Goal: Communication & Community: Answer question/provide support

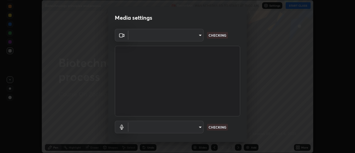
scroll to position [153, 355]
type input "4825068a70354f6bb8b87b711ec46b654dc523af82fc6d37acb8a926ccdce8f5"
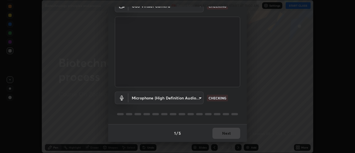
click at [197, 99] on body "Erase all Biotechnology principles and process Recording WAS SCHEDULED TO START…" at bounding box center [177, 76] width 355 height 153
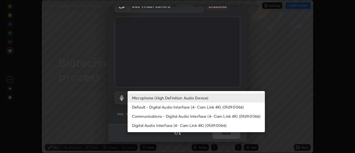
click at [195, 108] on li "Default - Digital Audio Interface (4- Cam Link 4K) (0fd9:0066)" at bounding box center [196, 106] width 137 height 9
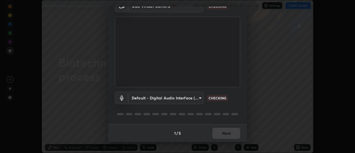
click at [197, 98] on body "Erase all Biotechnology principles and process Recording WAS SCHEDULED TO START…" at bounding box center [177, 76] width 355 height 153
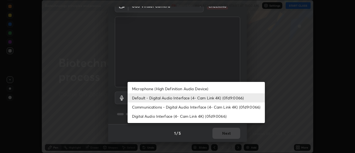
click at [209, 87] on li "Microphone (High Definition Audio Device)" at bounding box center [196, 88] width 137 height 9
type input "b65c06b14c7faa051d685f993ec14b3b84b1815ea69a0656019fd51a5eccf492"
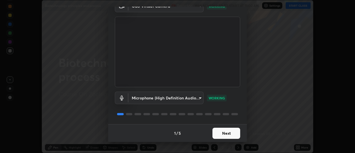
click at [230, 133] on button "Next" at bounding box center [227, 133] width 28 height 11
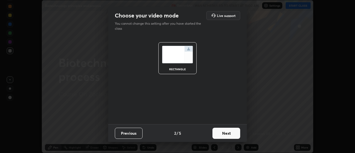
scroll to position [0, 0]
click at [232, 132] on button "Next" at bounding box center [227, 133] width 28 height 11
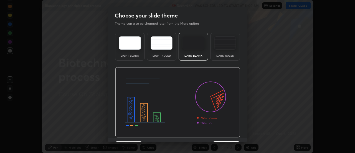
click at [234, 134] on img at bounding box center [177, 102] width 125 height 71
click at [235, 135] on img at bounding box center [177, 102] width 125 height 71
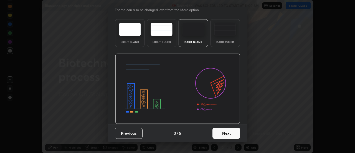
click at [234, 134] on button "Next" at bounding box center [227, 133] width 28 height 11
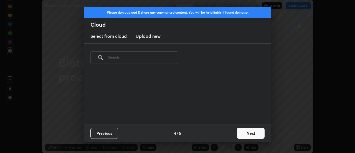
scroll to position [0, 0]
click at [238, 134] on button "Next" at bounding box center [251, 133] width 28 height 11
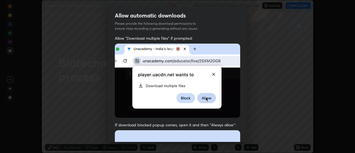
click at [240, 134] on div "Allow "Download multiple files" if prompted: If download blocked popup comes, o…" at bounding box center [177, 153] width 139 height 234
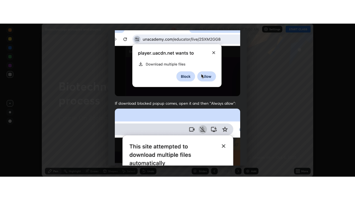
scroll to position [142, 0]
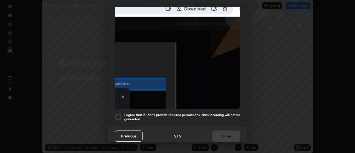
click at [228, 113] on h5 "I agree that if I don't provide required permissions, class recording will not …" at bounding box center [182, 117] width 116 height 9
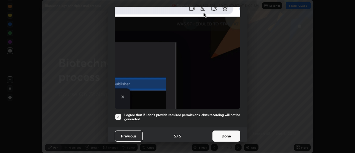
click at [232, 131] on button "Done" at bounding box center [227, 136] width 28 height 11
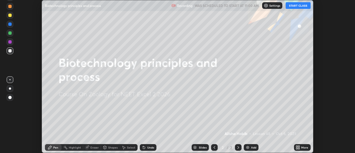
click at [301, 7] on button "START CLASS" at bounding box center [298, 5] width 25 height 7
click at [302, 147] on div "More" at bounding box center [305, 147] width 7 height 3
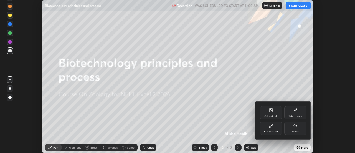
click at [279, 129] on div "Full screen" at bounding box center [271, 128] width 22 height 13
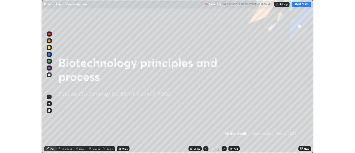
scroll to position [200, 355]
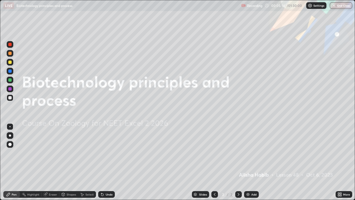
click at [12, 135] on div at bounding box center [10, 135] width 7 height 7
click at [248, 153] on img at bounding box center [248, 194] width 4 height 4
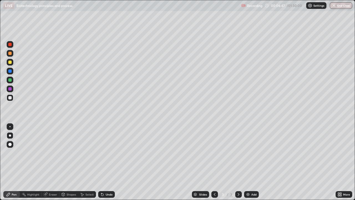
click at [12, 52] on div at bounding box center [10, 53] width 7 height 7
click at [108, 153] on div "Undo" at bounding box center [109, 194] width 7 height 3
click at [110, 153] on div "Undo" at bounding box center [106, 194] width 17 height 7
click at [108, 153] on div "Undo" at bounding box center [106, 194] width 17 height 7
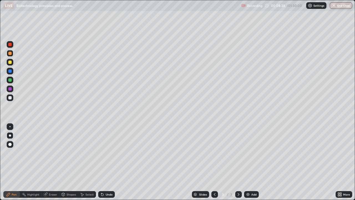
click at [108, 153] on div "Undo" at bounding box center [106, 194] width 17 height 7
click at [111, 153] on div "Undo" at bounding box center [109, 194] width 7 height 3
click at [106, 153] on div "Undo" at bounding box center [109, 194] width 7 height 3
click at [106, 153] on div "Undo" at bounding box center [106, 194] width 17 height 7
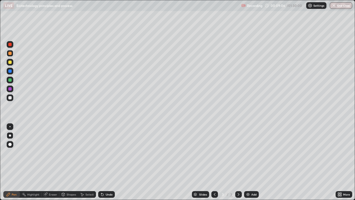
click at [104, 153] on div "Undo" at bounding box center [106, 194] width 17 height 7
click at [105, 153] on div "Undo" at bounding box center [106, 194] width 17 height 7
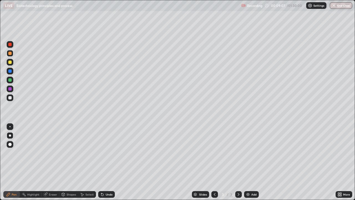
click at [105, 153] on div "Undo" at bounding box center [106, 194] width 17 height 7
click at [104, 153] on div "Undo" at bounding box center [106, 194] width 17 height 7
click at [101, 153] on icon at bounding box center [101, 193] width 1 height 1
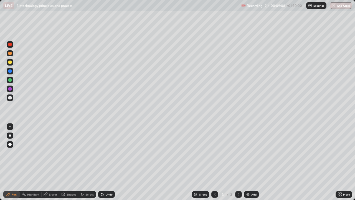
click at [101, 153] on icon at bounding box center [101, 193] width 1 height 1
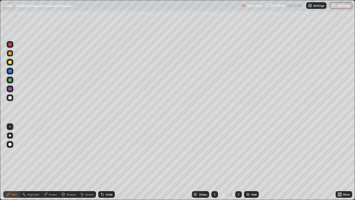
click at [104, 153] on icon at bounding box center [102, 194] width 4 height 4
click at [103, 153] on icon at bounding box center [102, 194] width 4 height 4
click at [101, 153] on icon at bounding box center [101, 193] width 1 height 1
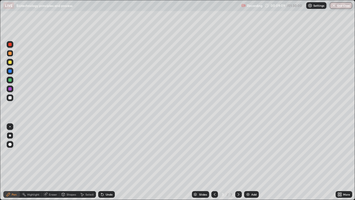
click at [101, 153] on icon at bounding box center [101, 193] width 1 height 1
click at [104, 153] on icon at bounding box center [102, 194] width 4 height 4
click at [103, 153] on icon at bounding box center [102, 194] width 4 height 4
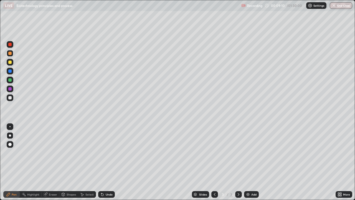
click at [102, 153] on icon at bounding box center [102, 195] width 2 height 2
click at [103, 153] on icon at bounding box center [102, 194] width 4 height 4
click at [102, 153] on icon at bounding box center [102, 195] width 2 height 2
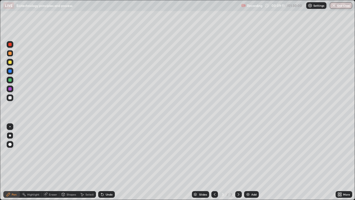
click at [102, 153] on icon at bounding box center [102, 195] width 2 height 2
click at [103, 153] on icon at bounding box center [102, 195] width 2 height 2
click at [102, 153] on icon at bounding box center [102, 195] width 2 height 2
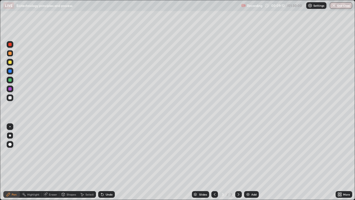
click at [102, 153] on icon at bounding box center [102, 195] width 2 height 2
click at [101, 153] on icon at bounding box center [102, 195] width 2 height 2
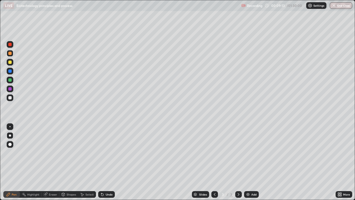
click at [101, 153] on icon at bounding box center [102, 195] width 2 height 2
click at [101, 153] on icon at bounding box center [101, 193] width 1 height 1
click at [101, 153] on icon at bounding box center [102, 194] width 4 height 4
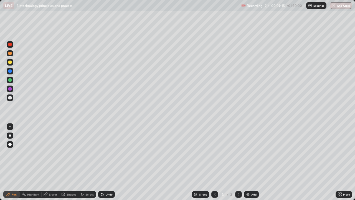
click at [106, 153] on div "Undo" at bounding box center [109, 194] width 7 height 3
click at [106, 153] on div "Undo" at bounding box center [106, 194] width 17 height 7
click at [12, 80] on div at bounding box center [10, 80] width 7 height 7
click at [13, 97] on div at bounding box center [10, 97] width 7 height 7
click at [106, 153] on div "Undo" at bounding box center [106, 194] width 17 height 7
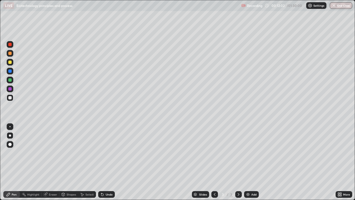
click at [10, 77] on div at bounding box center [10, 80] width 7 height 7
click at [108, 153] on div "Undo" at bounding box center [109, 194] width 7 height 3
click at [11, 98] on div at bounding box center [9, 97] width 3 height 3
click at [106, 153] on div "Undo" at bounding box center [106, 194] width 17 height 7
click at [111, 153] on div "Undo" at bounding box center [109, 194] width 7 height 3
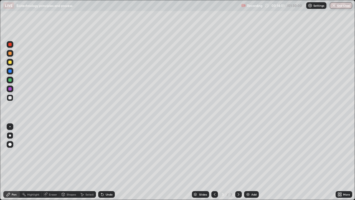
click at [111, 153] on div "Undo" at bounding box center [109, 194] width 7 height 3
click at [111, 153] on div "Undo" at bounding box center [106, 194] width 17 height 7
click at [113, 153] on div "Undo" at bounding box center [106, 194] width 17 height 7
click at [256, 153] on div "Add" at bounding box center [251, 194] width 15 height 7
click at [64, 153] on icon at bounding box center [63, 194] width 3 height 3
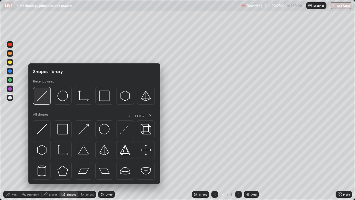
click at [46, 99] on img at bounding box center [42, 96] width 11 height 11
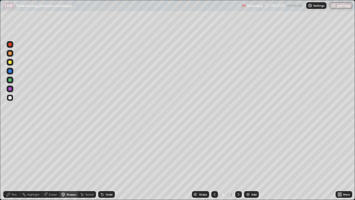
click at [15, 153] on div "Pen" at bounding box center [11, 194] width 17 height 11
click at [106, 153] on div "Undo" at bounding box center [106, 194] width 17 height 7
click at [105, 153] on div "Undo" at bounding box center [106, 194] width 17 height 7
click at [109, 153] on div "Undo" at bounding box center [109, 194] width 7 height 3
click at [106, 153] on div "Undo" at bounding box center [109, 194] width 7 height 3
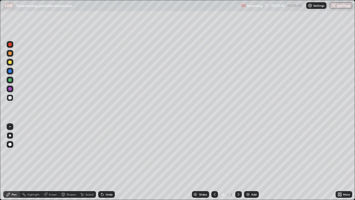
click at [107, 153] on div "Undo" at bounding box center [109, 194] width 7 height 3
click at [107, 153] on div "Undo" at bounding box center [106, 194] width 17 height 7
click at [106, 153] on div "Undo" at bounding box center [109, 194] width 7 height 3
click at [106, 153] on div "Undo" at bounding box center [106, 194] width 17 height 7
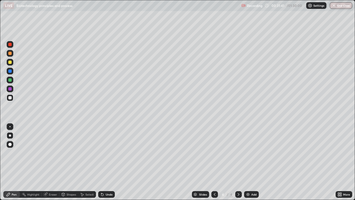
click at [106, 153] on div "Undo" at bounding box center [106, 194] width 17 height 7
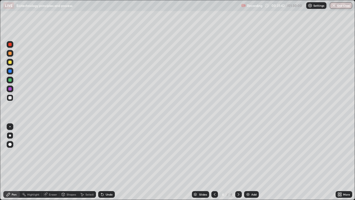
click at [106, 153] on div "Undo" at bounding box center [106, 194] width 17 height 7
click at [105, 153] on div "Undo" at bounding box center [106, 194] width 17 height 7
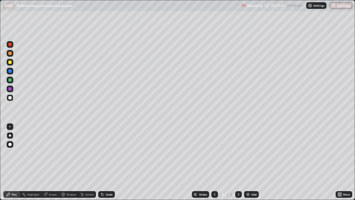
click at [105, 153] on div "Undo" at bounding box center [106, 194] width 17 height 7
click at [104, 153] on div "Undo" at bounding box center [106, 194] width 17 height 7
click at [105, 153] on div "Undo" at bounding box center [106, 194] width 17 height 7
click at [9, 72] on div at bounding box center [9, 70] width 3 height 3
click at [11, 99] on div at bounding box center [9, 97] width 3 height 3
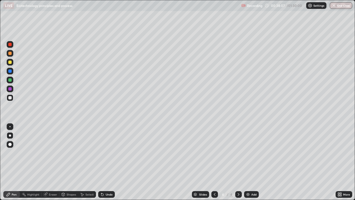
click at [105, 153] on div "Undo" at bounding box center [106, 194] width 17 height 7
click at [104, 153] on div "Undo" at bounding box center [106, 194] width 17 height 7
click at [110, 153] on div "Undo" at bounding box center [109, 194] width 7 height 3
click at [255, 153] on div "Add" at bounding box center [251, 194] width 15 height 7
click at [214, 153] on icon at bounding box center [215, 194] width 4 height 4
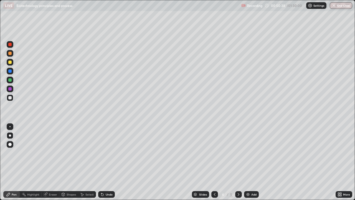
click at [235, 153] on div at bounding box center [238, 194] width 7 height 7
click at [106, 153] on div "Undo" at bounding box center [106, 194] width 17 height 7
click at [104, 153] on div "Undo" at bounding box center [106, 194] width 17 height 7
click at [106, 153] on div "Undo" at bounding box center [109, 194] width 7 height 3
click at [105, 153] on div "Undo" at bounding box center [106, 194] width 17 height 7
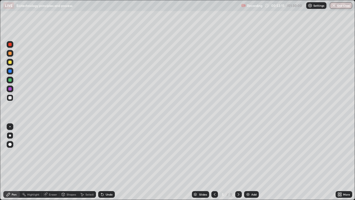
click at [104, 153] on div "Undo" at bounding box center [106, 194] width 17 height 7
click at [102, 153] on icon at bounding box center [102, 195] width 2 height 2
click at [101, 153] on icon at bounding box center [101, 193] width 1 height 1
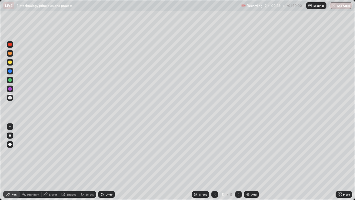
click at [101, 153] on icon at bounding box center [101, 193] width 1 height 1
click at [106, 153] on div "Undo" at bounding box center [109, 194] width 7 height 3
click at [104, 153] on div "Undo" at bounding box center [106, 194] width 17 height 7
click at [114, 153] on div "Undo" at bounding box center [106, 194] width 17 height 7
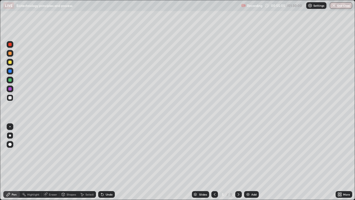
click at [114, 153] on div "Undo" at bounding box center [106, 194] width 17 height 7
click at [10, 82] on div at bounding box center [10, 80] width 7 height 7
click at [214, 153] on icon at bounding box center [215, 194] width 4 height 4
click at [109, 153] on div "Undo" at bounding box center [109, 194] width 7 height 3
click at [235, 153] on div at bounding box center [238, 194] width 7 height 7
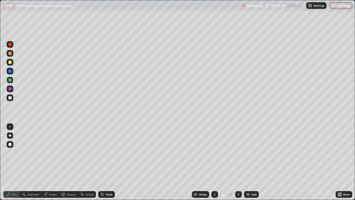
click at [236, 153] on div at bounding box center [238, 194] width 7 height 7
click at [256, 153] on div "Add" at bounding box center [251, 194] width 15 height 7
click at [109, 153] on div "Undo" at bounding box center [109, 194] width 7 height 3
click at [52, 153] on div "Eraser" at bounding box center [51, 194] width 18 height 7
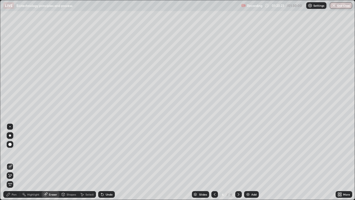
click at [14, 153] on div "Pen" at bounding box center [11, 194] width 17 height 7
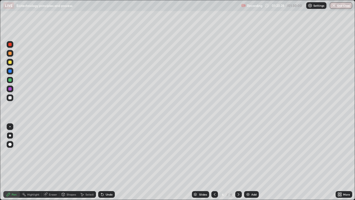
click at [249, 153] on img at bounding box center [248, 194] width 4 height 4
click at [12, 99] on div at bounding box center [10, 97] width 7 height 7
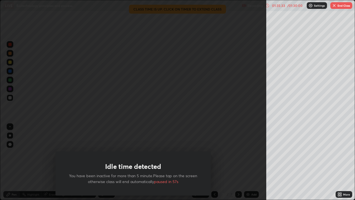
click at [339, 7] on button "End Class" at bounding box center [342, 5] width 22 height 7
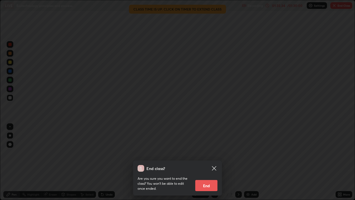
click at [208, 153] on button "End" at bounding box center [206, 185] width 22 height 11
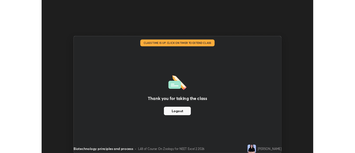
scroll to position [27613, 27411]
